Goal: Task Accomplishment & Management: Manage account settings

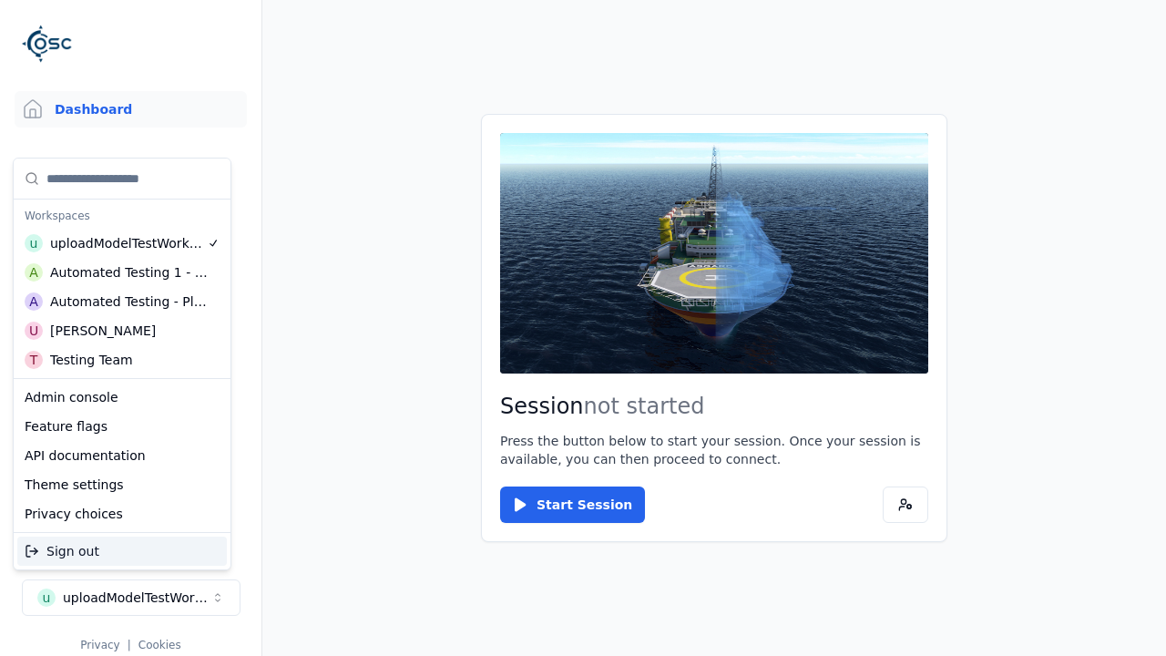
click at [122, 302] on div "Automated Testing - Playwright" at bounding box center [129, 302] width 158 height 18
click at [583, 328] on html "Support Dashboard Assets 3D Models Scenes Datasets Recordings Support Documenta…" at bounding box center [583, 328] width 1166 height 656
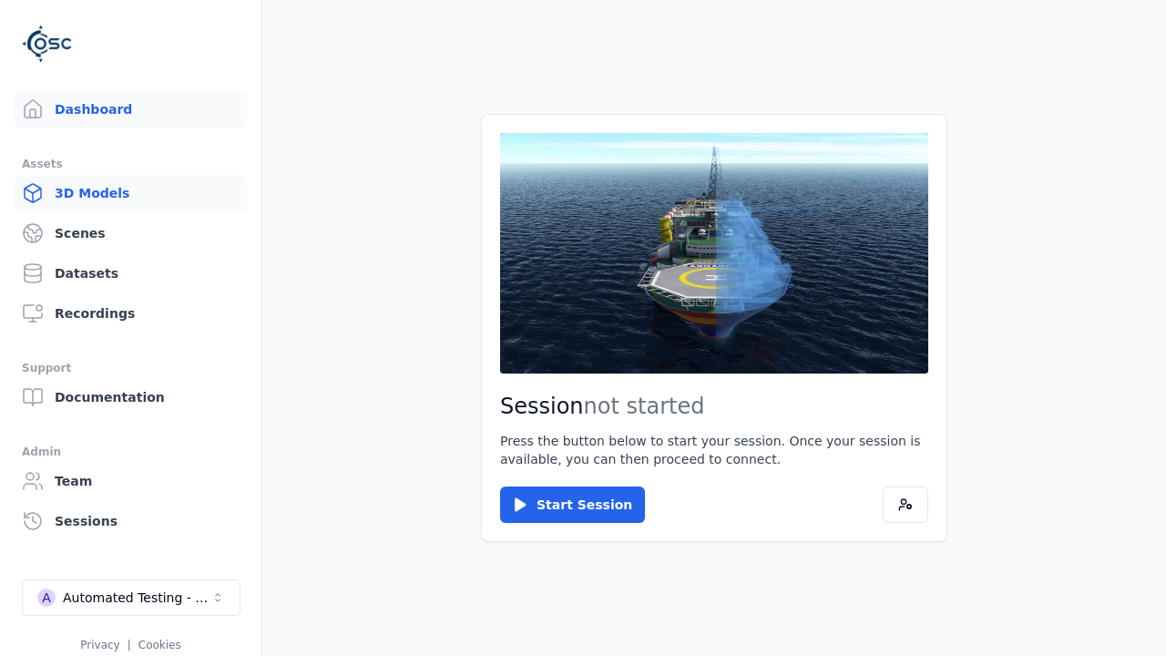
click at [130, 193] on link "3D Models" at bounding box center [131, 193] width 232 height 36
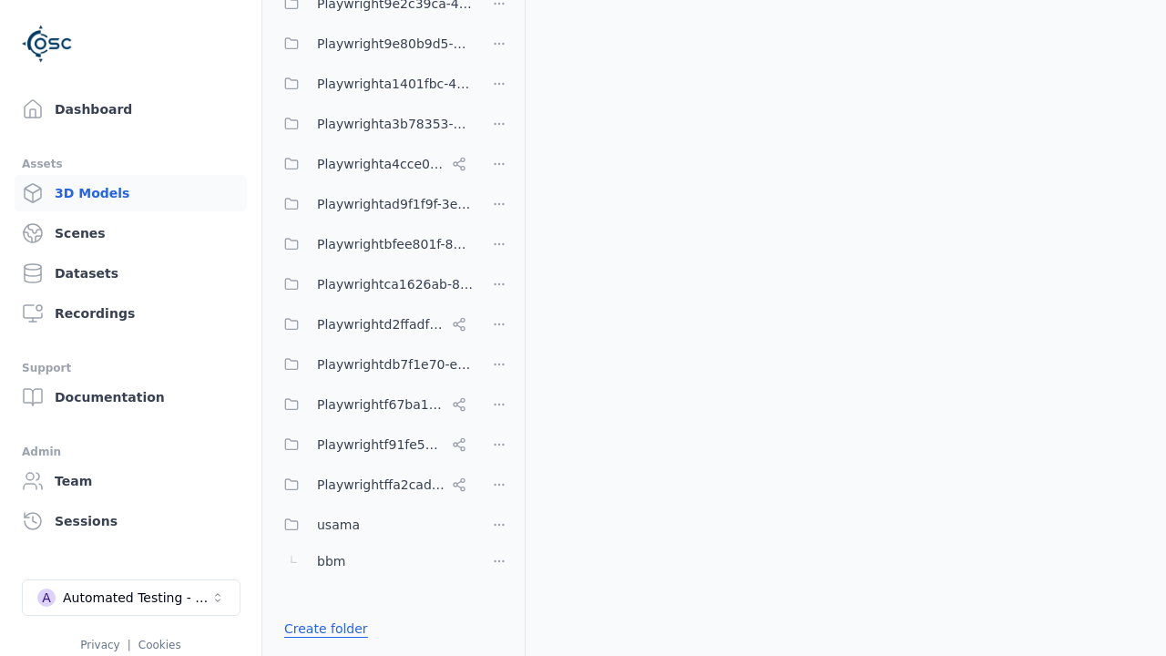
click at [321, 629] on link "Create folder" at bounding box center [326, 629] width 84 height 18
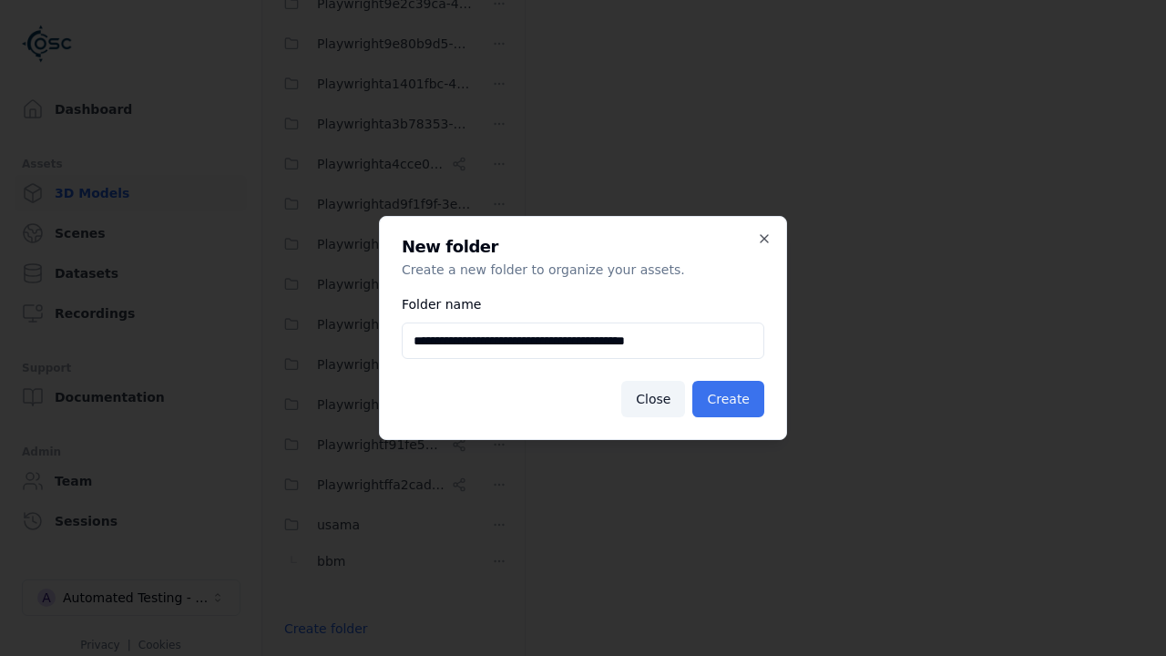
type input "**********"
click at [731, 399] on button "Create" at bounding box center [729, 399] width 72 height 36
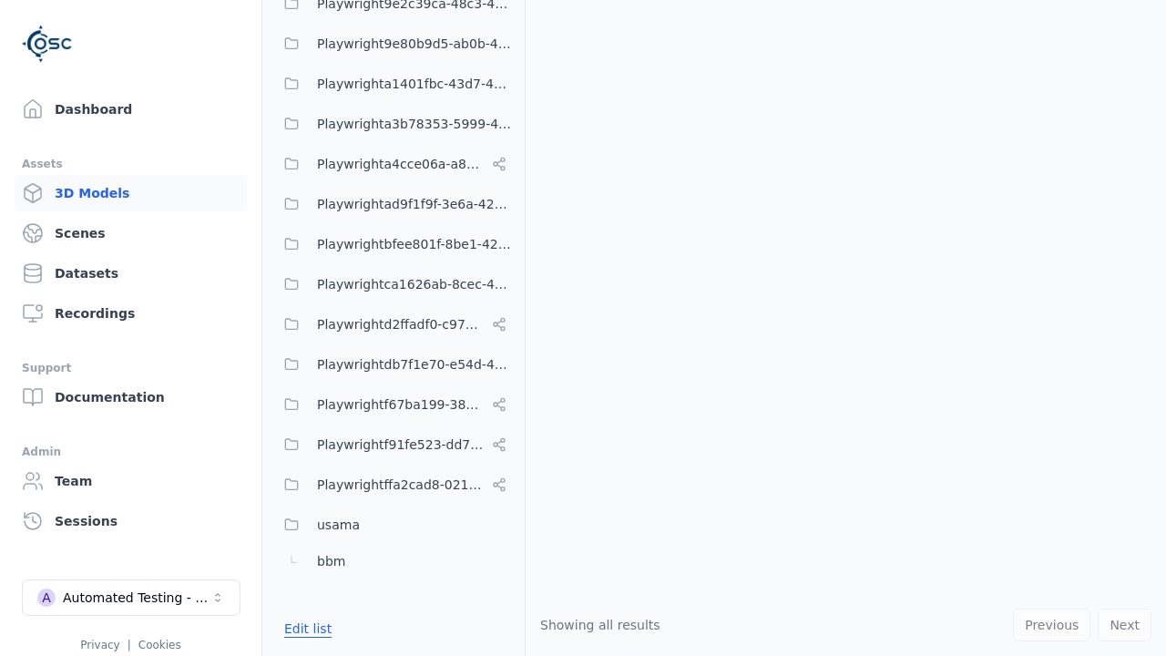
click at [304, 629] on button "Edit list" at bounding box center [307, 628] width 69 height 33
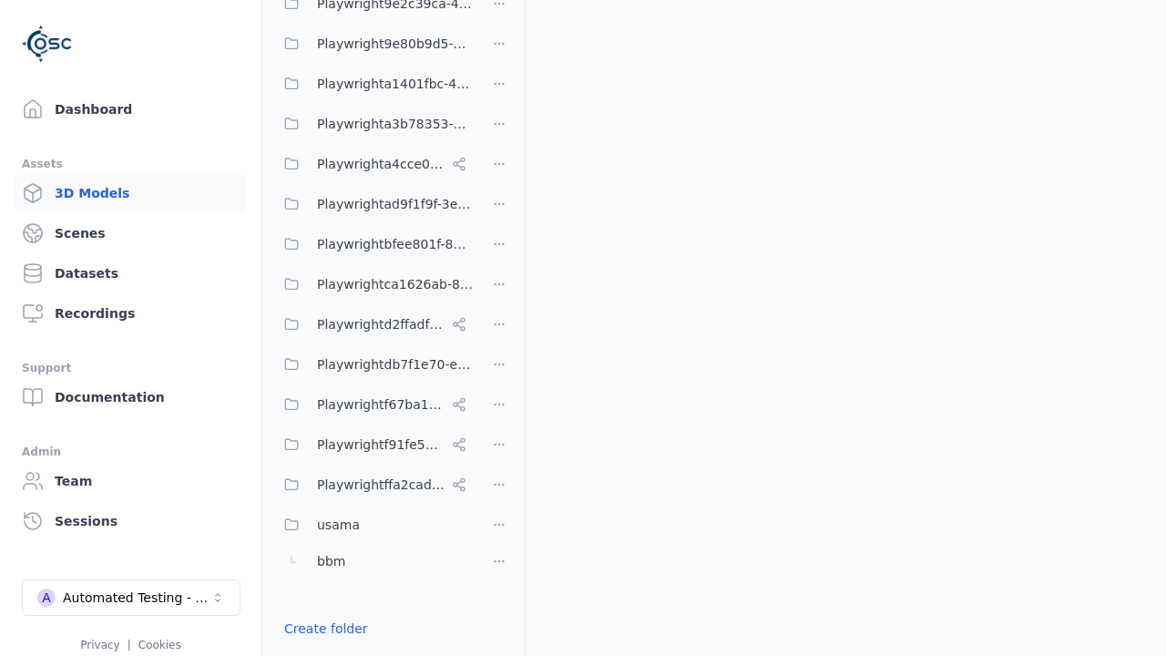
click at [499, 328] on html "Support Dashboard Assets 3D Models Scenes Datasets Recordings Support Documenta…" at bounding box center [583, 328] width 1166 height 656
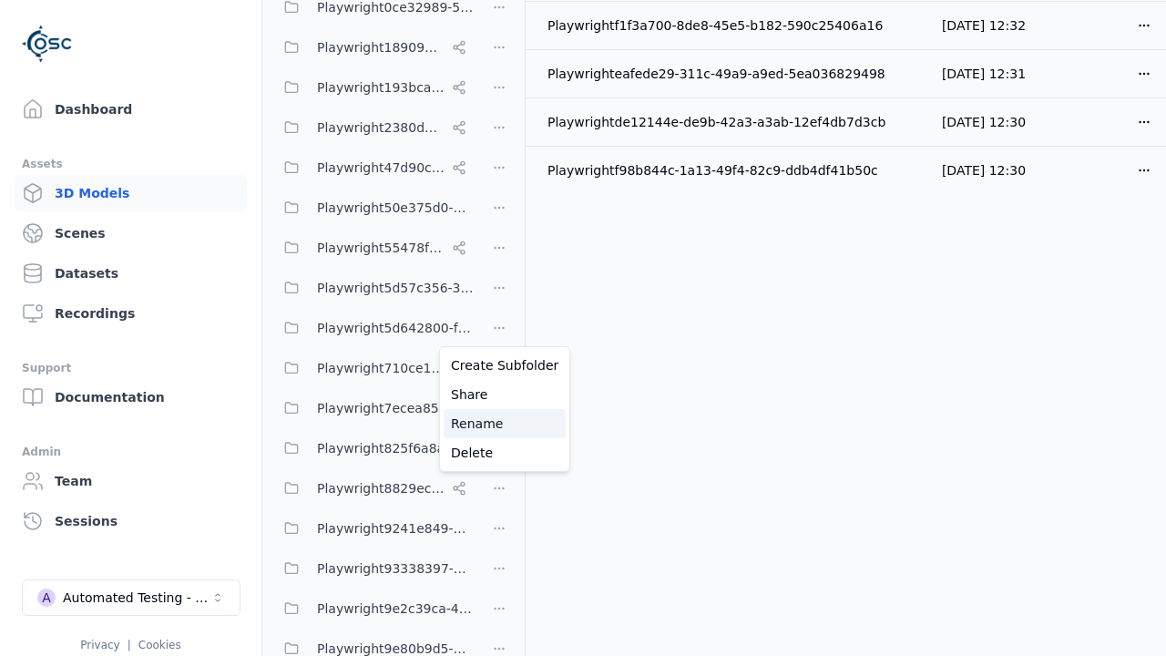
click at [498, 424] on div "Rename" at bounding box center [505, 423] width 122 height 29
